Goal: Task Accomplishment & Management: Use online tool/utility

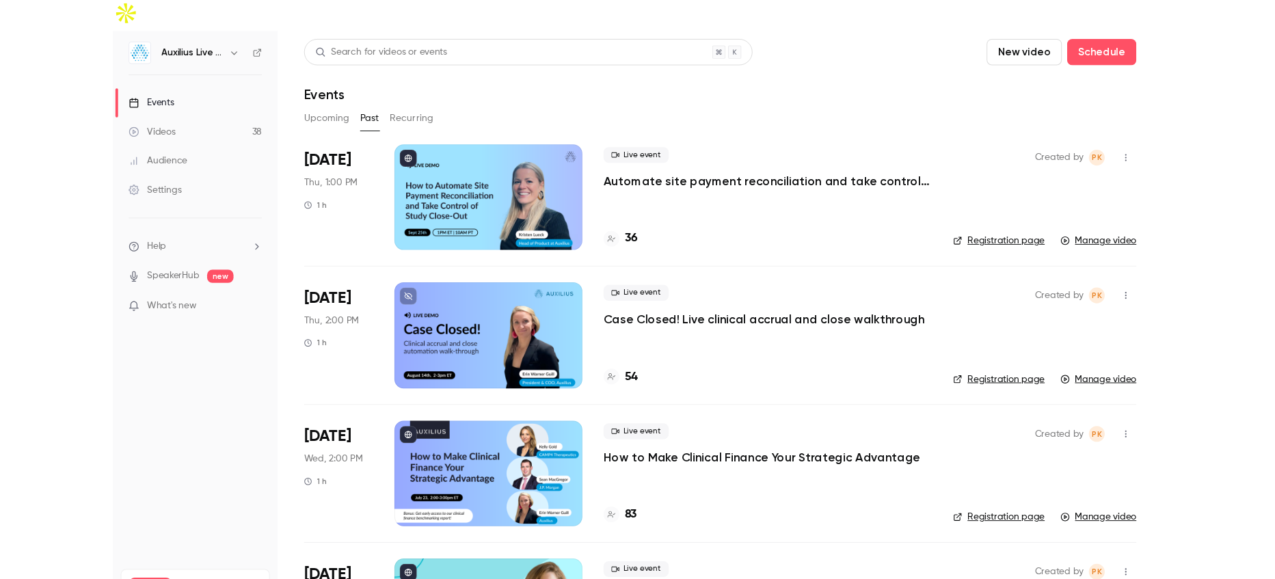
scroll to position [40, 0]
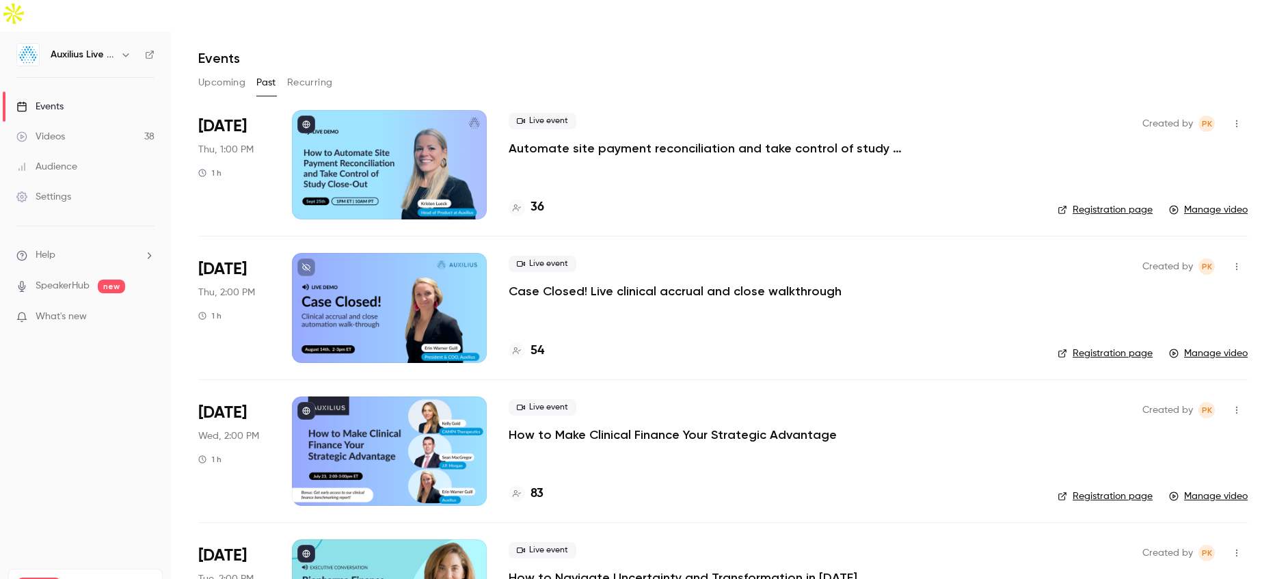
click at [48, 100] on div "Events" at bounding box center [39, 107] width 47 height 14
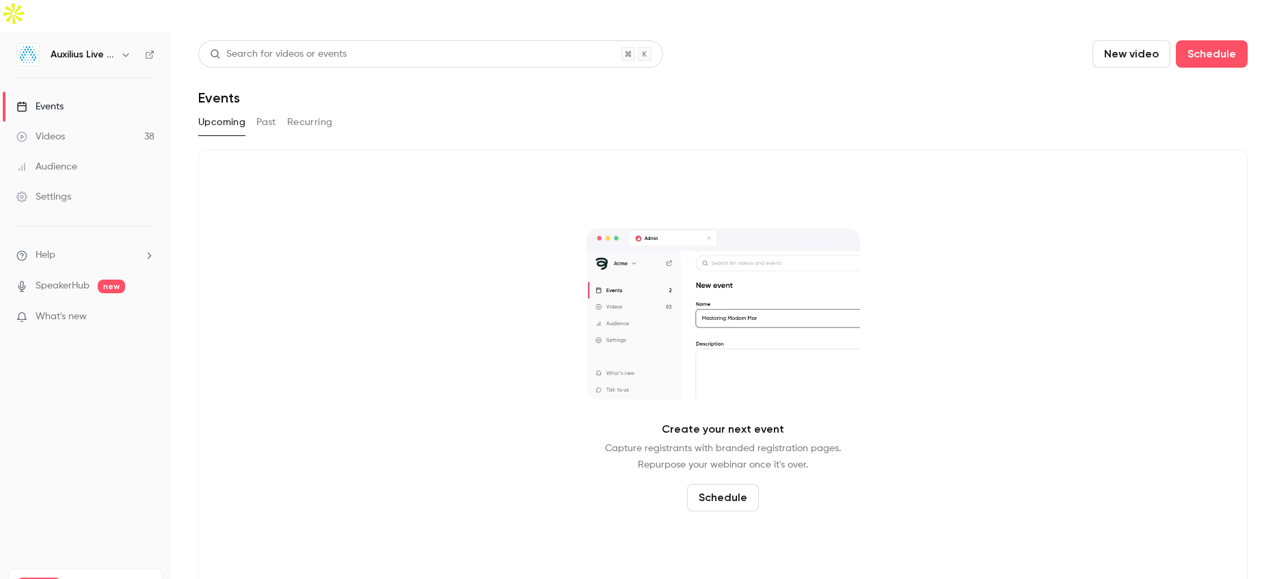
click at [42, 100] on div "Events" at bounding box center [39, 107] width 47 height 14
click at [33, 279] on p "SpeakerHub new" at bounding box center [70, 286] width 109 height 14
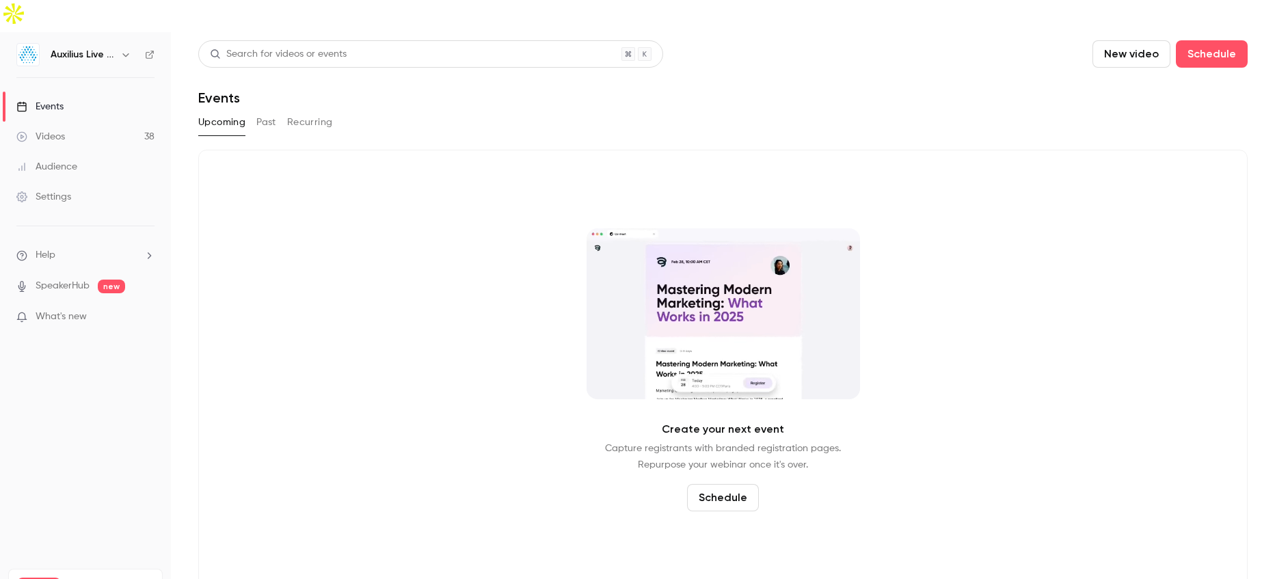
click at [53, 279] on link "SpeakerHub" at bounding box center [63, 286] width 54 height 14
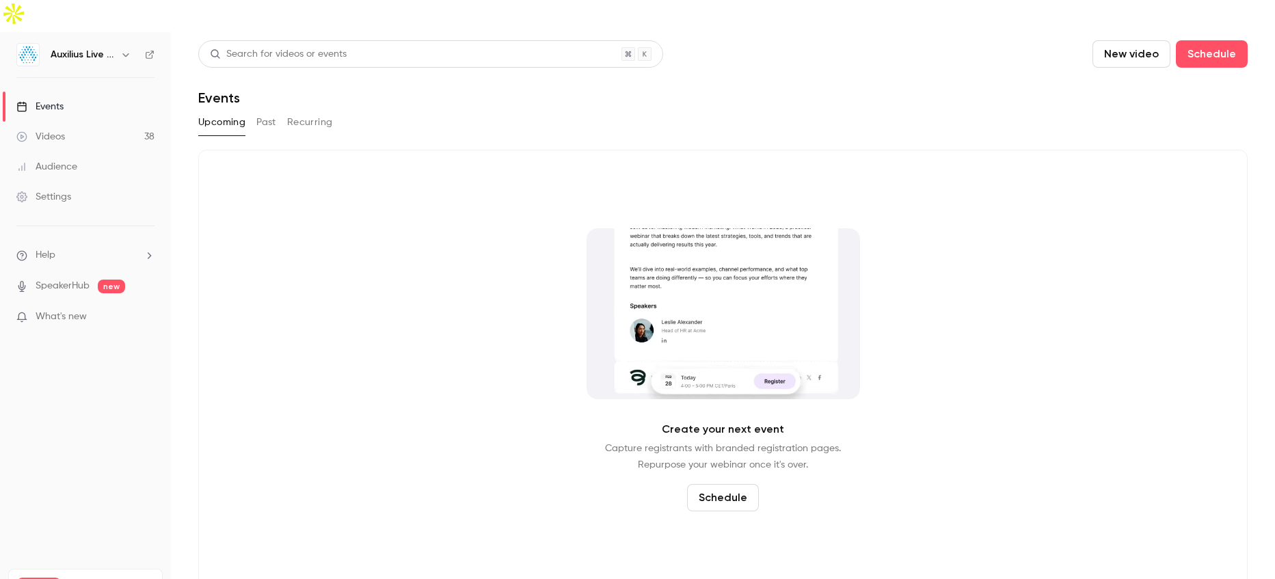
click at [1087, 90] on div "Events" at bounding box center [722, 98] width 1049 height 16
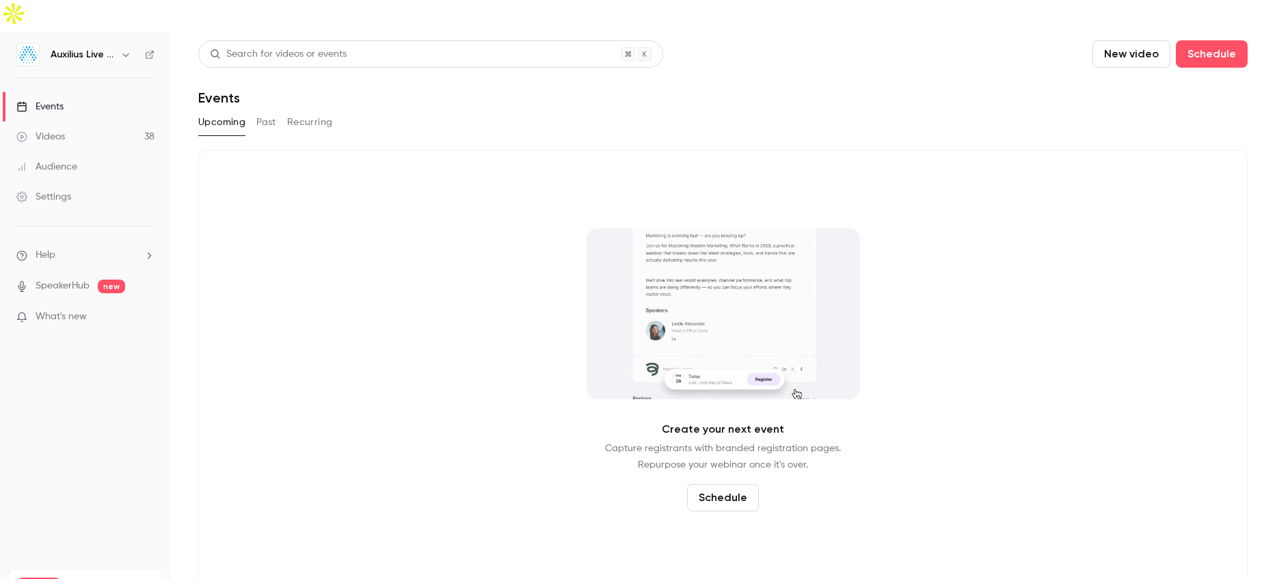
click at [1087, 40] on button "New video" at bounding box center [1131, 53] width 78 height 27
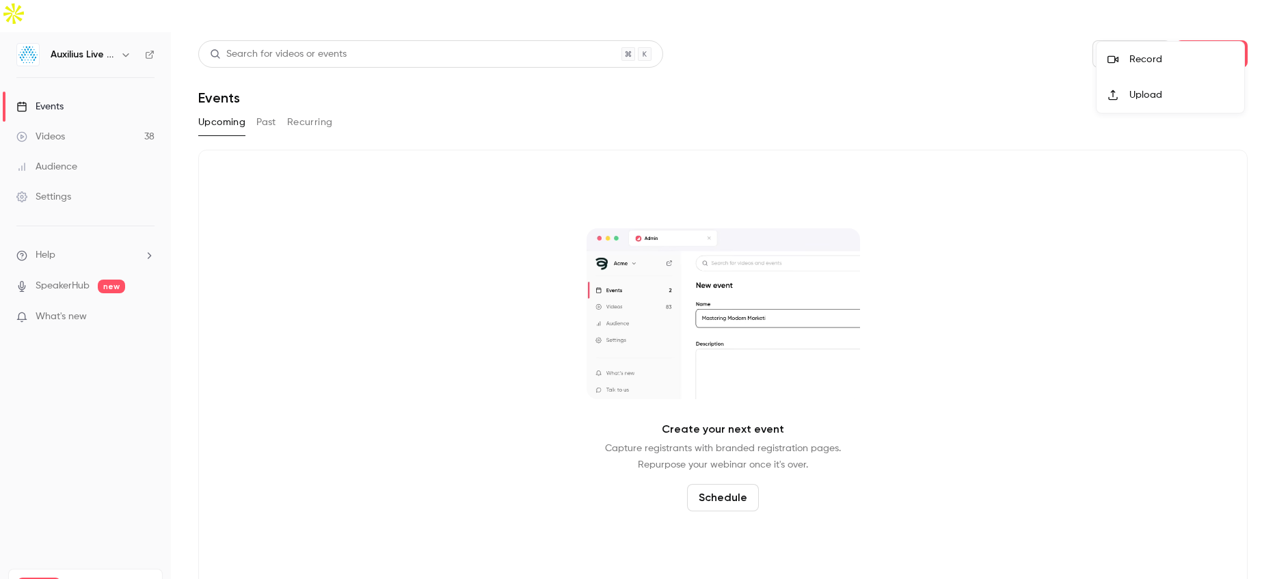
click at [1087, 61] on div "Record" at bounding box center [1181, 60] width 104 height 14
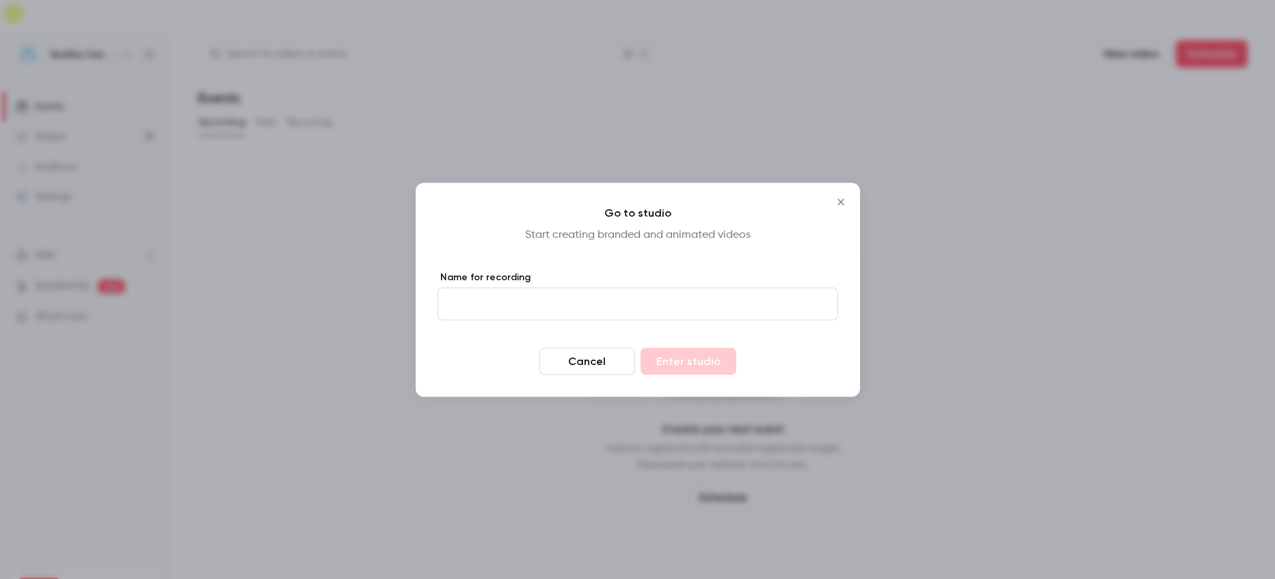
click at [561, 309] on input "Name for recording" at bounding box center [637, 303] width 401 height 33
click at [489, 308] on input "Name for recording" at bounding box center [637, 303] width 401 height 33
type input "****"
click at [514, 230] on p "Start creating branded and animated videos" at bounding box center [637, 234] width 401 height 16
click at [694, 361] on button "Enter studio" at bounding box center [688, 360] width 96 height 27
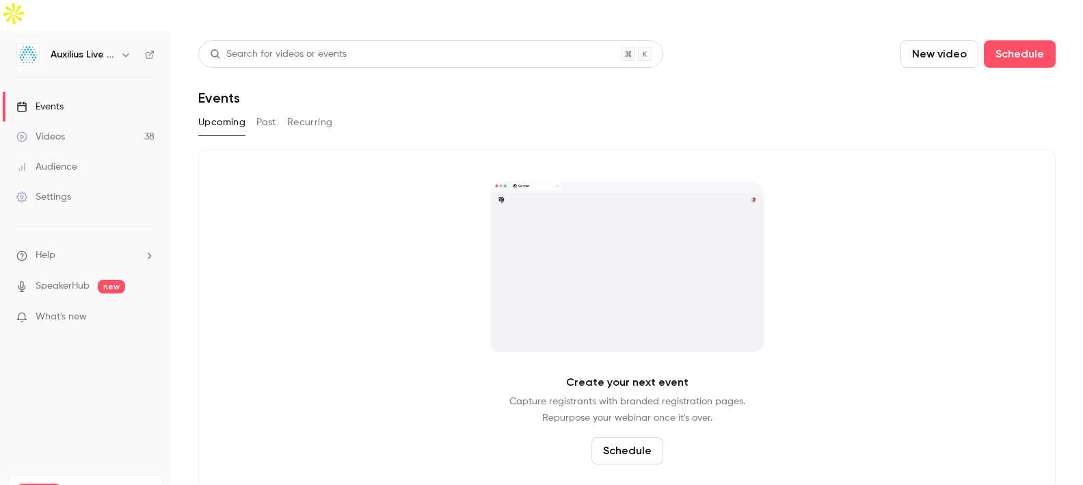
click at [40, 92] on link "Events" at bounding box center [85, 107] width 171 height 30
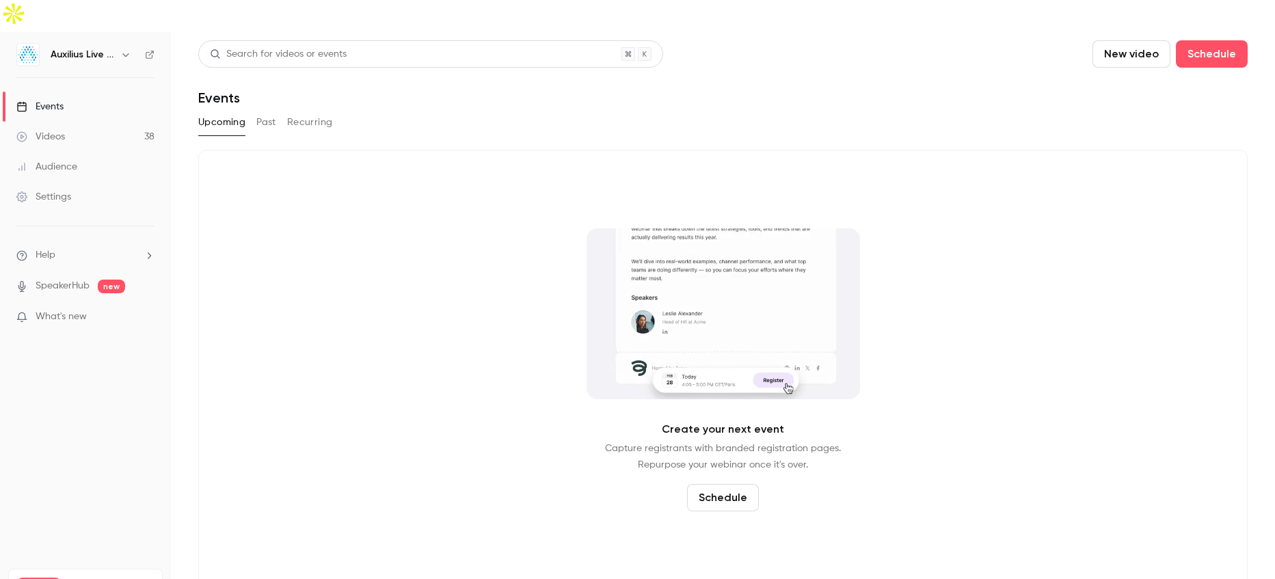
click at [1118, 40] on button "New video" at bounding box center [1131, 53] width 78 height 27
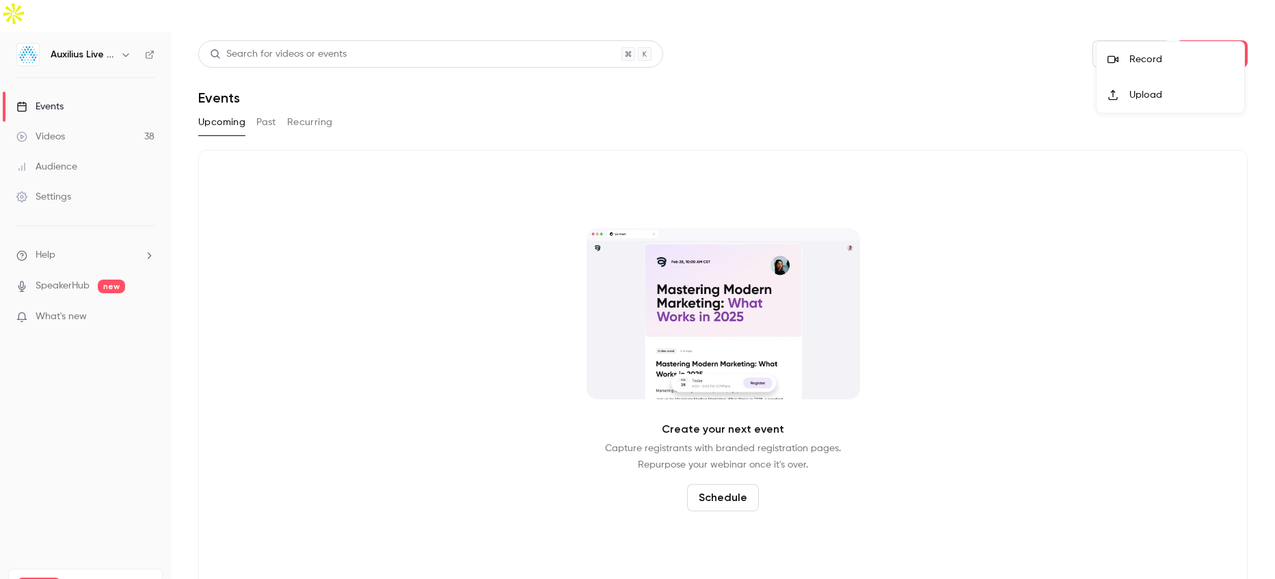
click at [1126, 66] on li "Record" at bounding box center [1170, 60] width 148 height 36
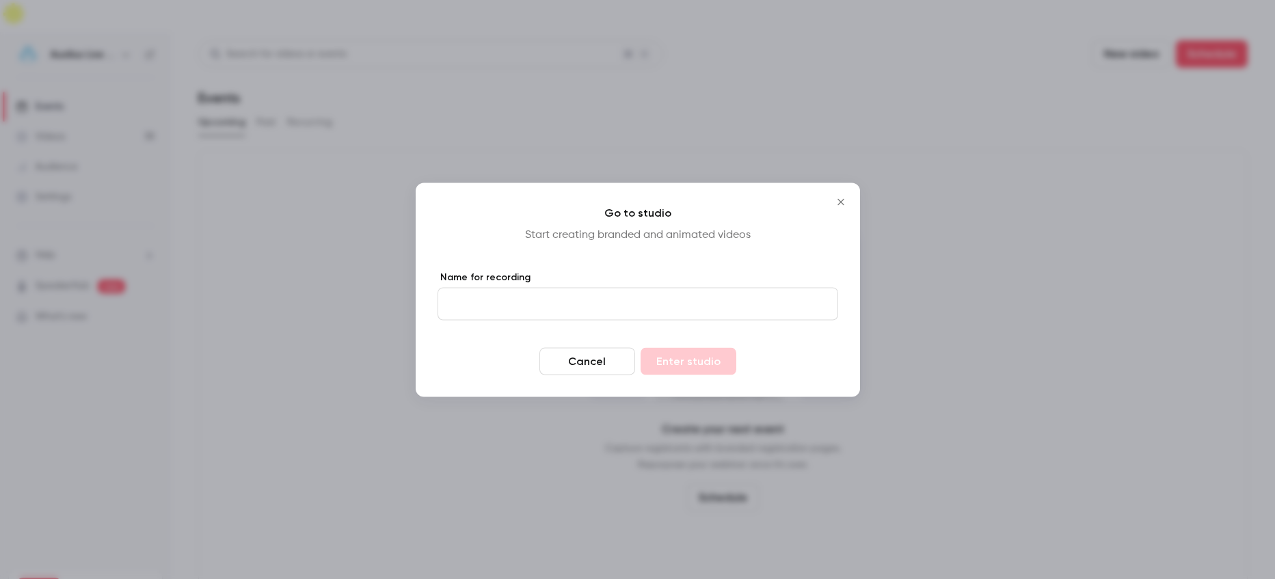
click at [454, 303] on input "Name for recording" at bounding box center [637, 303] width 401 height 33
drag, startPoint x: 490, startPoint y: 300, endPoint x: 319, endPoint y: 300, distance: 171.6
click at [359, 300] on div "Go to studio Start creating branded and animated videos Name for recording ****…" at bounding box center [637, 289] width 1275 height 579
type input "*****"
click at [683, 357] on button "Enter studio" at bounding box center [688, 360] width 96 height 27
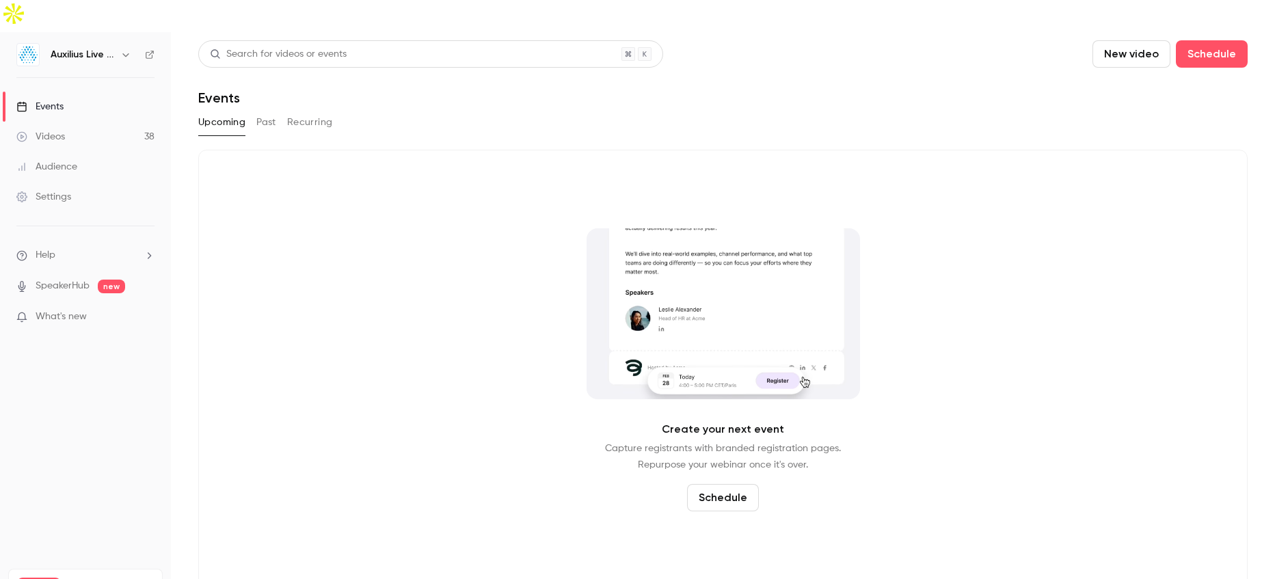
click at [971, 90] on div "Events" at bounding box center [722, 98] width 1049 height 16
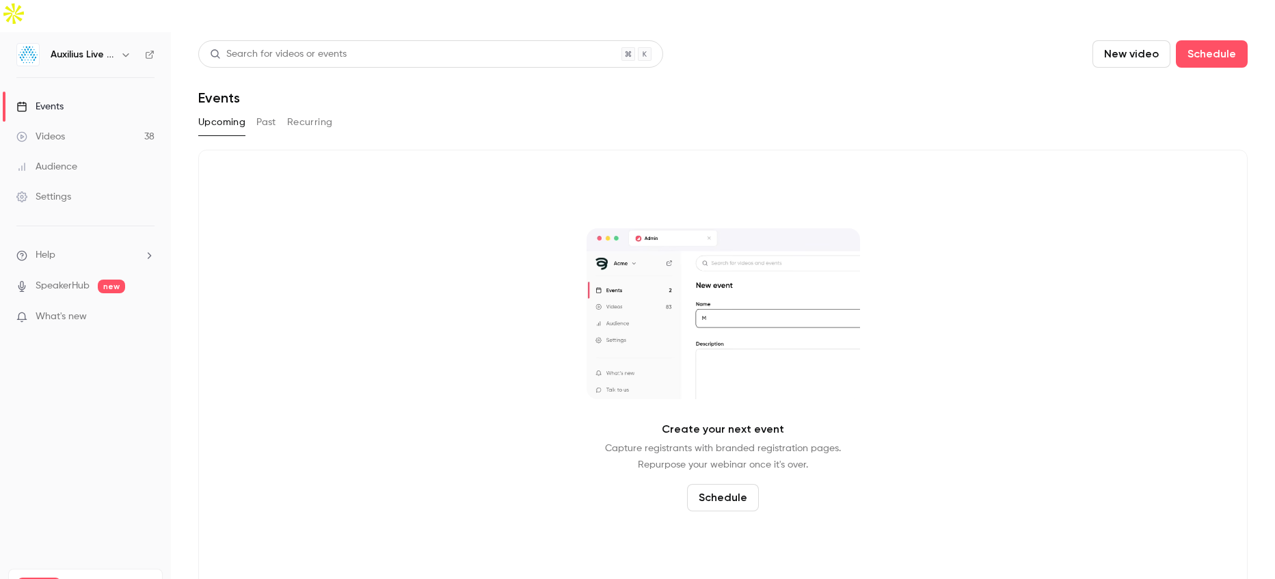
click at [1130, 40] on button "New video" at bounding box center [1131, 53] width 78 height 27
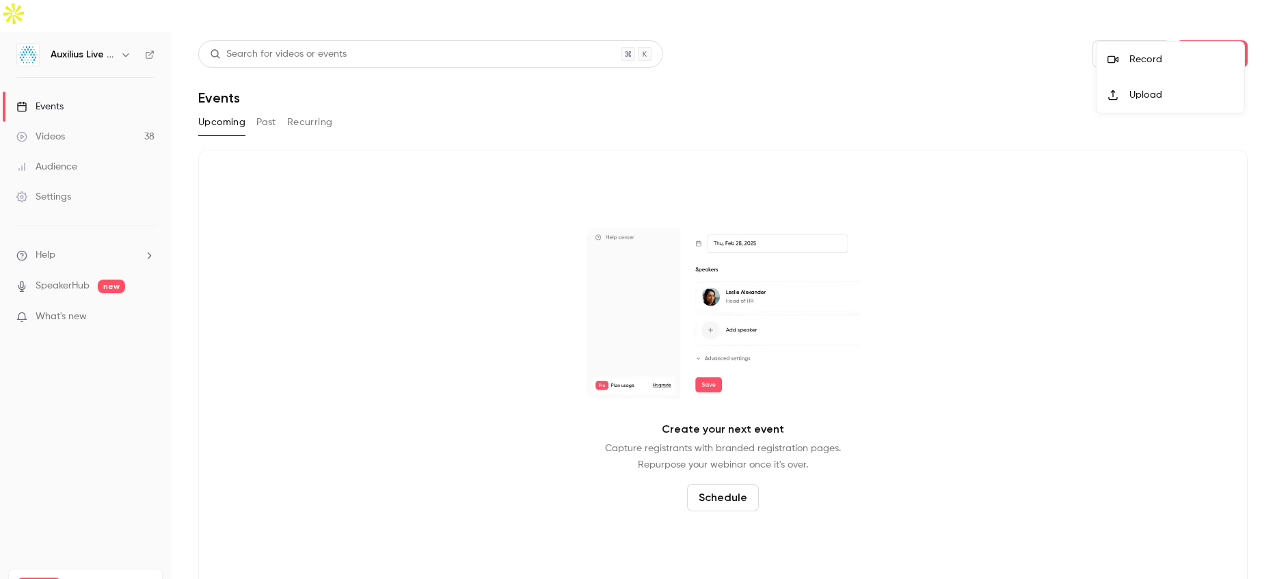
click at [639, 61] on div at bounding box center [637, 289] width 1275 height 579
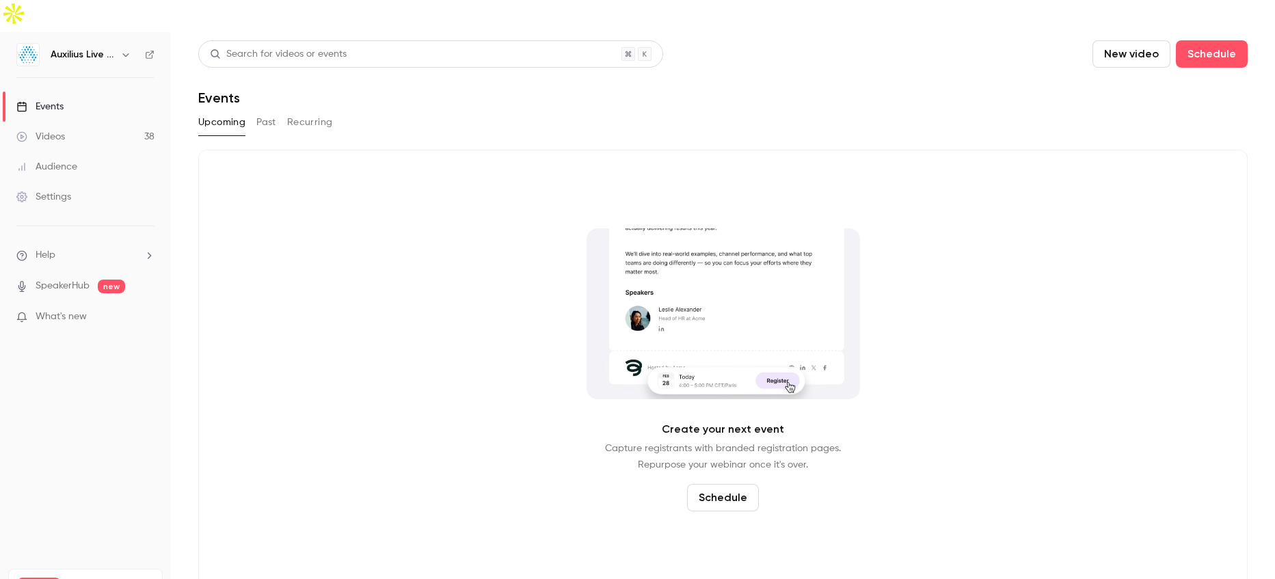
click at [36, 190] on div "Settings" at bounding box center [43, 197] width 55 height 14
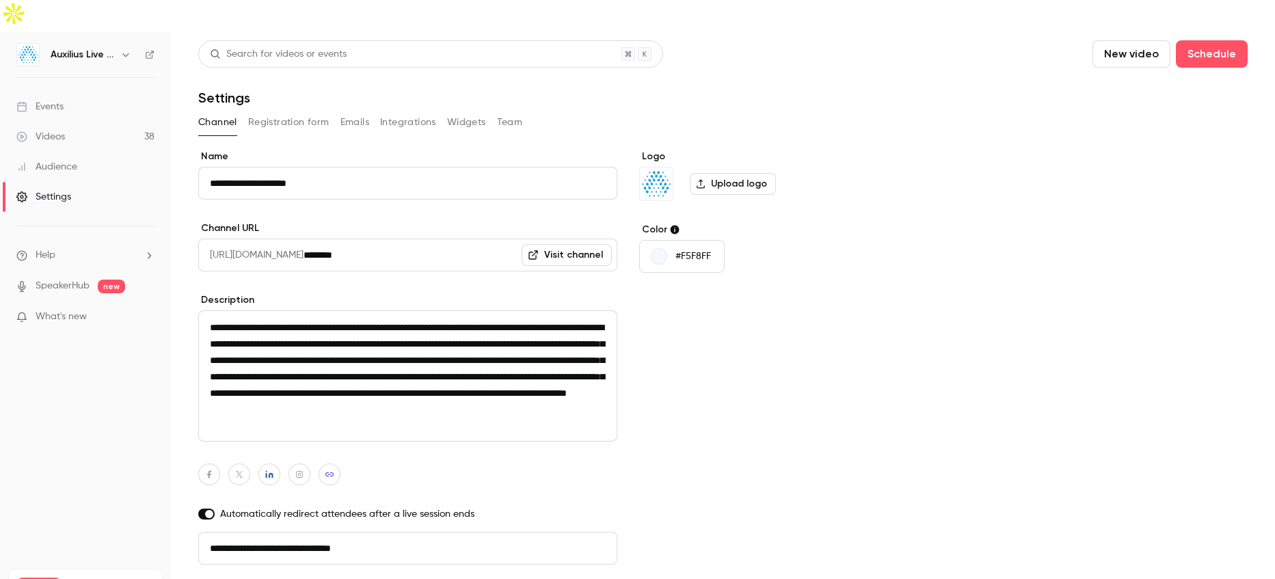
click at [1122, 40] on button "New video" at bounding box center [1131, 53] width 78 height 27
click at [1022, 47] on div at bounding box center [637, 289] width 1275 height 579
click at [46, 100] on div "Events" at bounding box center [39, 107] width 47 height 14
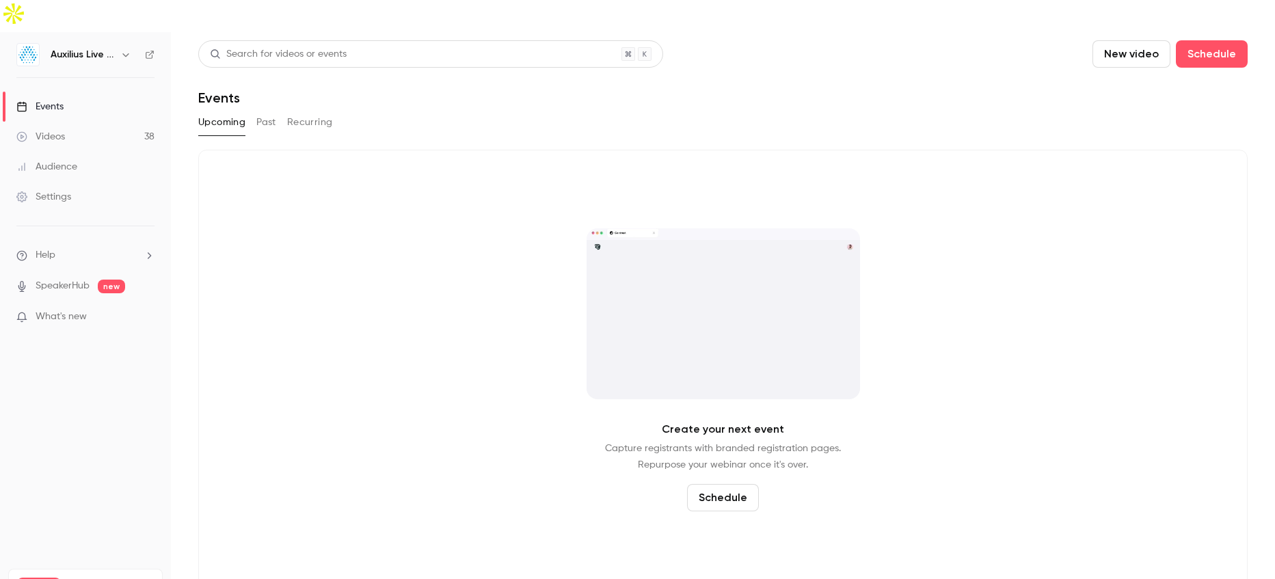
click at [1126, 40] on button "New video" at bounding box center [1131, 53] width 78 height 27
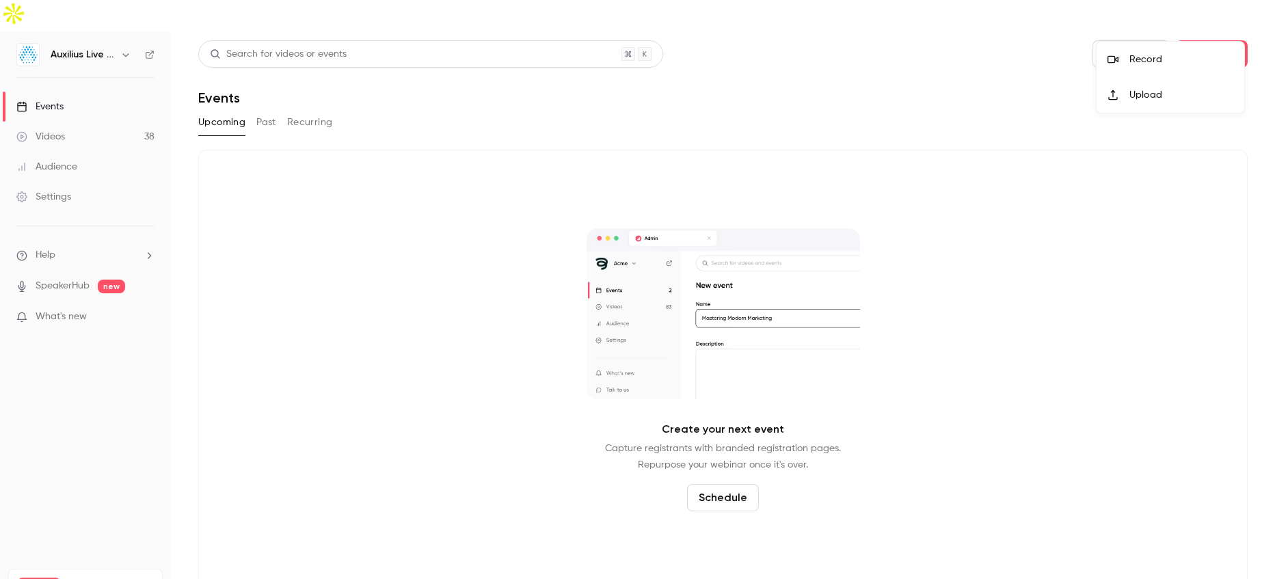
click at [1143, 62] on div "Record" at bounding box center [1181, 60] width 104 height 14
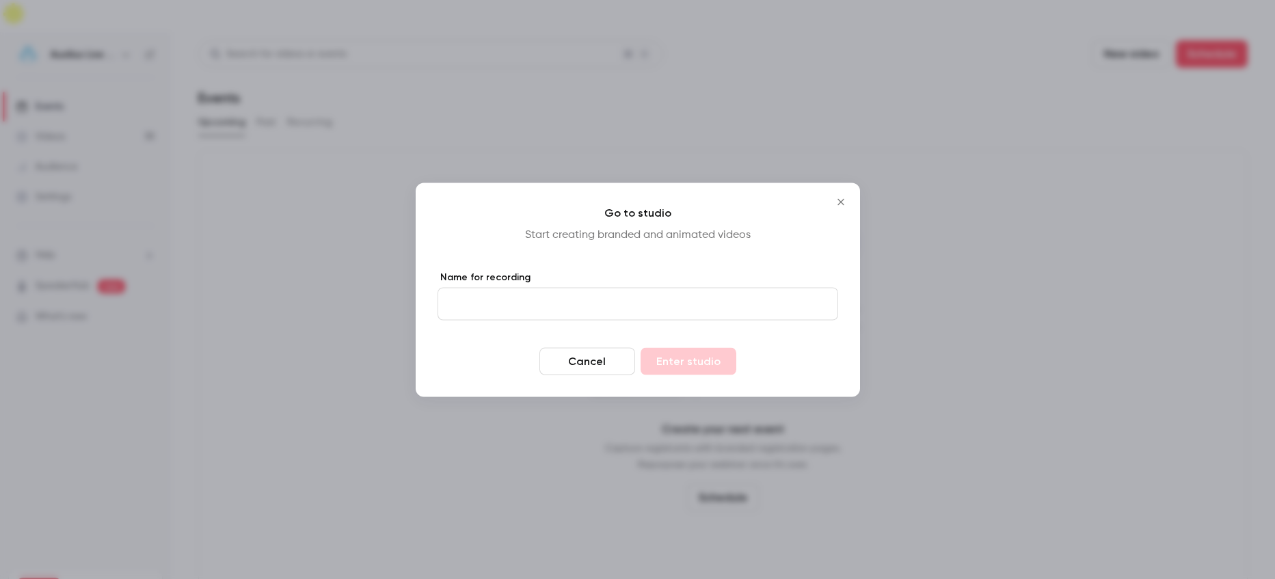
click at [457, 303] on input "Name for recording" at bounding box center [637, 303] width 401 height 33
type input "**********"
click at [832, 204] on div "**********" at bounding box center [638, 290] width 444 height 214
click at [840, 200] on icon "Close" at bounding box center [841, 201] width 16 height 11
